Goal: Task Accomplishment & Management: Manage account settings

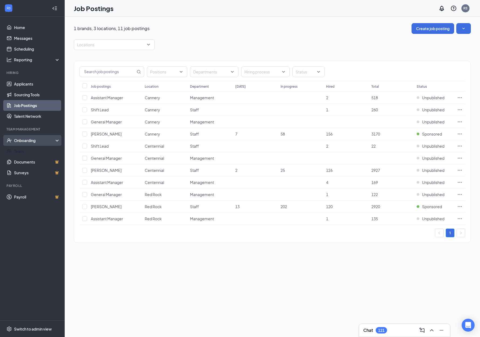
click at [20, 142] on div "Onboarding" at bounding box center [34, 140] width 41 height 5
click at [21, 152] on link "Overview" at bounding box center [37, 151] width 46 height 11
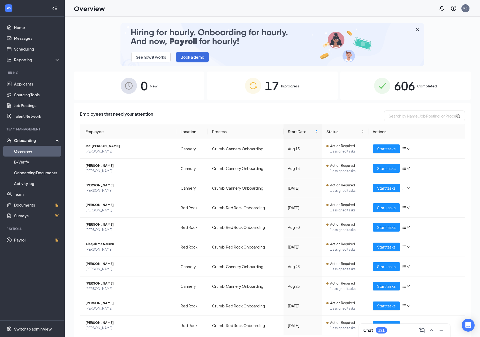
click at [288, 89] on div "17 In progress" at bounding box center [272, 86] width 130 height 28
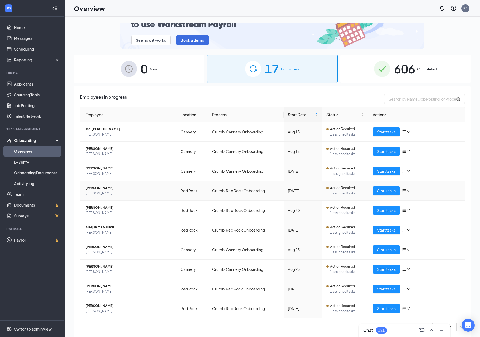
scroll to position [24, 0]
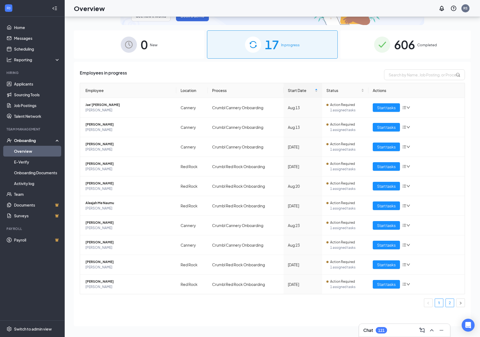
click at [448, 307] on li "2" at bounding box center [449, 303] width 9 height 9
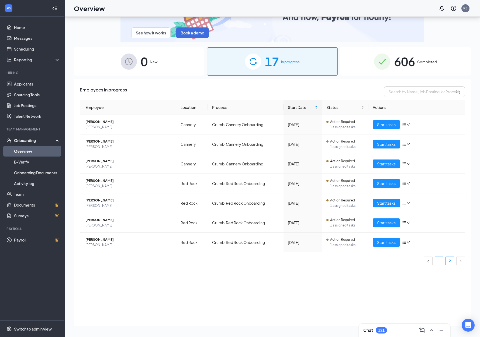
click at [438, 264] on link "1" at bounding box center [439, 261] width 8 height 8
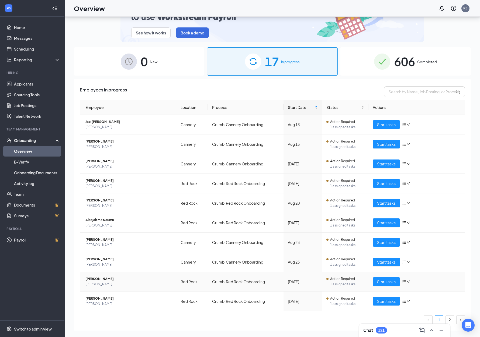
scroll to position [4, 0]
